Goal: Task Accomplishment & Management: Manage account settings

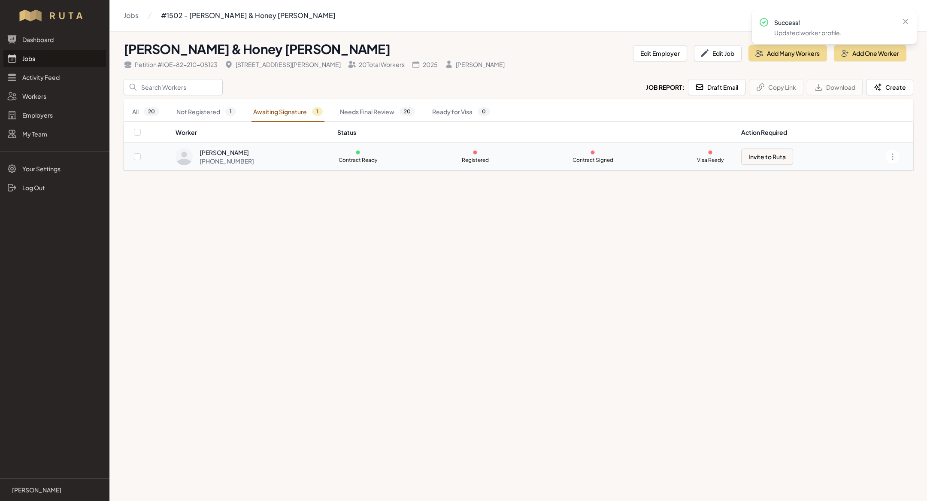
click at [254, 158] on div "[PHONE_NUMBER]" at bounding box center [227, 161] width 55 height 9
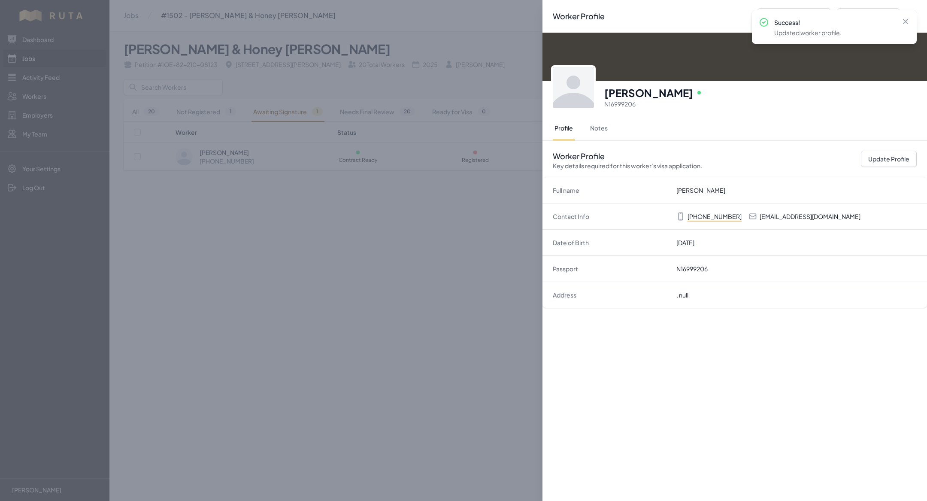
click at [340, 231] on div "Worker Profile Previous Worker Next Worker Close panel [PERSON_NAME] Online N16…" at bounding box center [463, 250] width 927 height 501
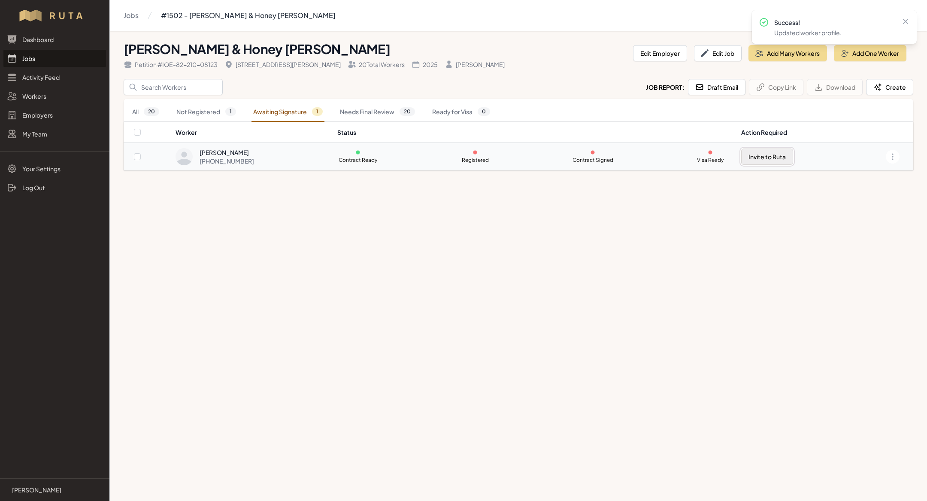
click at [785, 153] on button "Invite to Ruta" at bounding box center [768, 157] width 52 height 16
checkbox input "true"
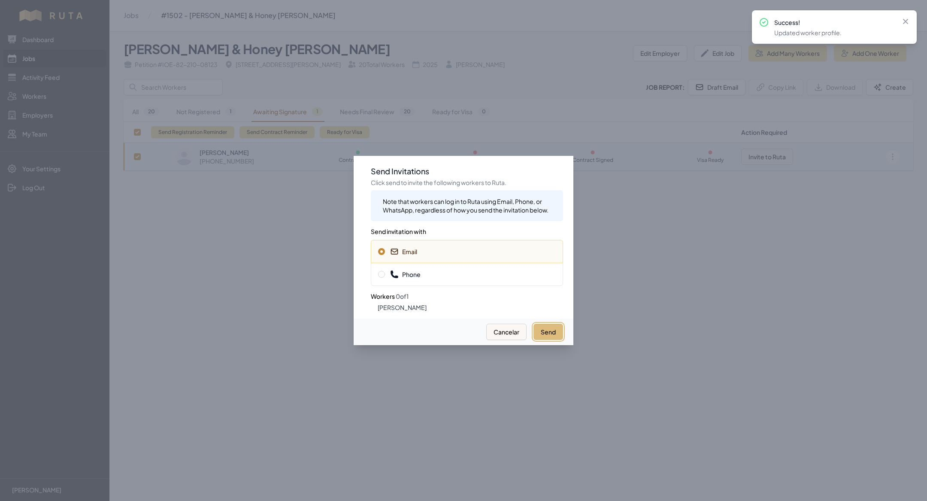
click at [551, 326] on button "Send" at bounding box center [549, 332] width 30 height 16
click at [107, 86] on div at bounding box center [463, 250] width 927 height 501
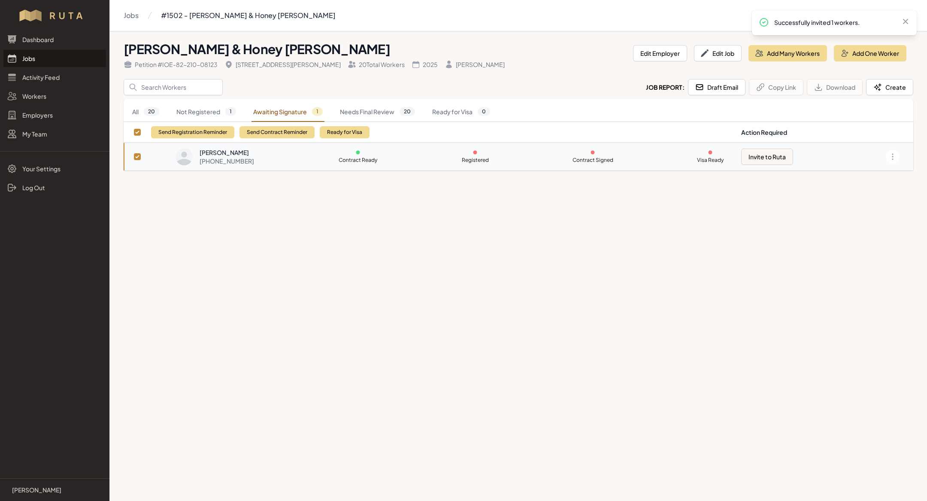
click at [47, 58] on link "Jobs" at bounding box center [54, 58] width 103 height 17
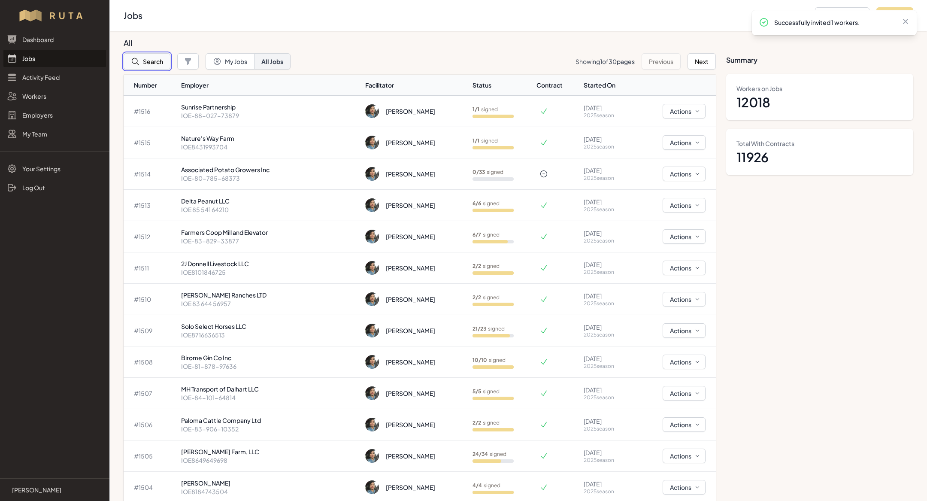
click at [152, 66] on button "Search" at bounding box center [147, 61] width 47 height 16
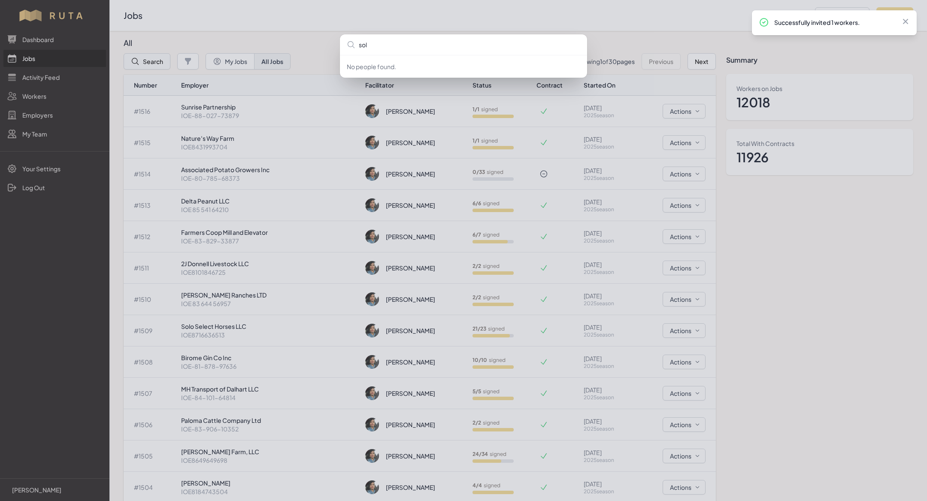
type input "solo"
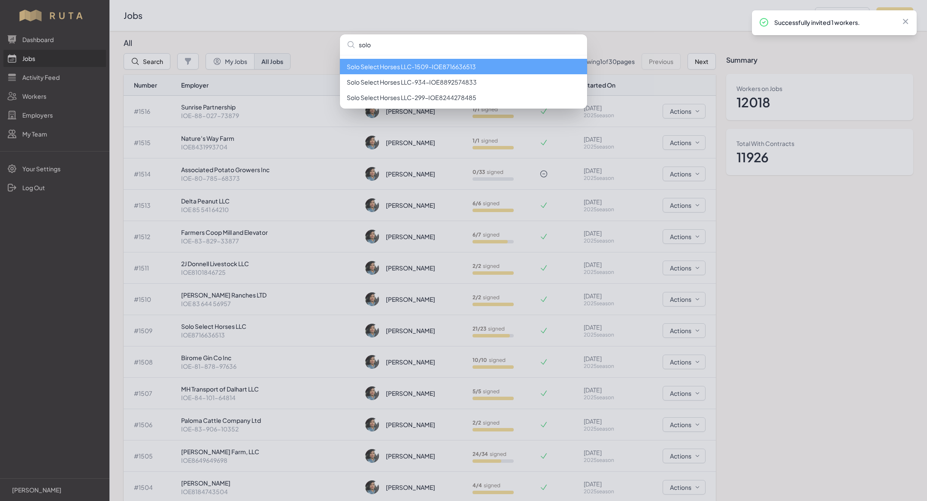
click at [402, 67] on li "Solo Select Horses LLC - 1509 - IOE8716636513" at bounding box center [463, 66] width 247 height 15
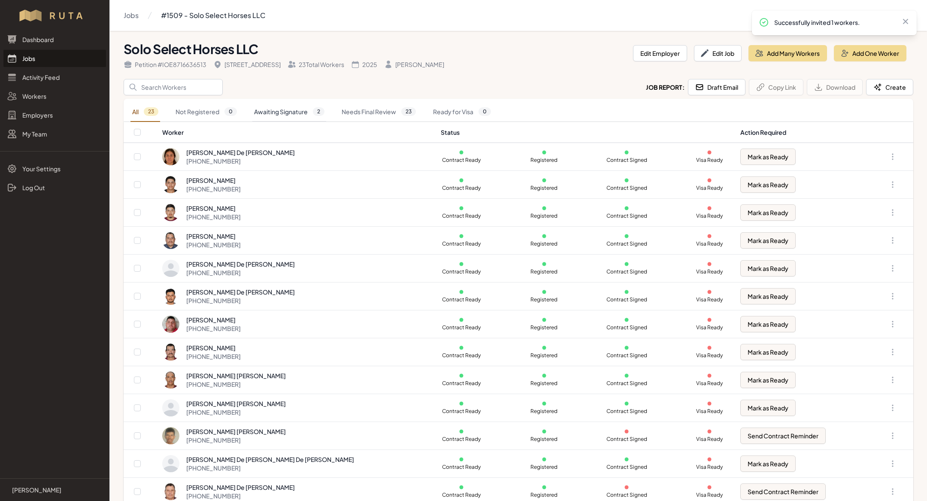
click at [307, 112] on link "Awaiting Signature 2" at bounding box center [289, 112] width 74 height 20
